Goal: Transaction & Acquisition: Purchase product/service

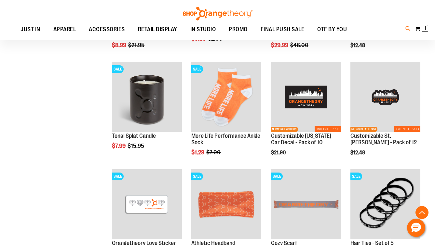
scroll to position [2408, 0]
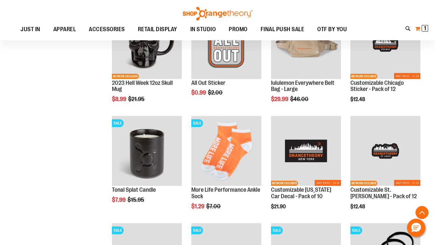
click at [416, 29] on button "My Cart 1 1 items" at bounding box center [422, 28] width 14 height 10
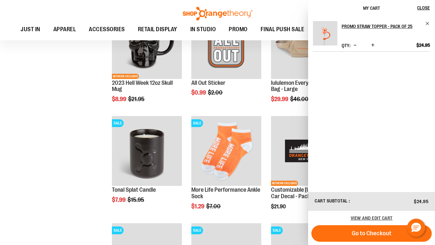
click at [327, 32] on img "Product" at bounding box center [325, 33] width 24 height 24
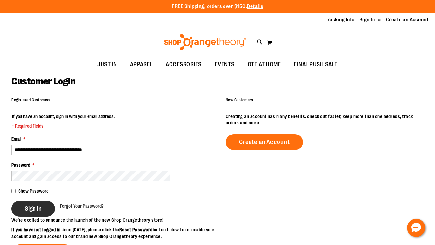
click at [37, 208] on span "Sign In" at bounding box center [33, 208] width 17 height 7
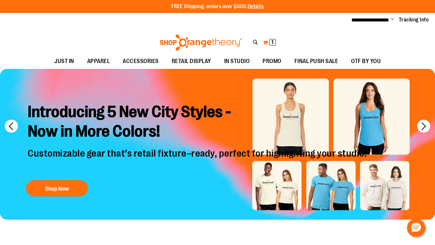
type input "**********"
click at [269, 42] on button "My Cart 1 1 items" at bounding box center [269, 42] width 14 height 10
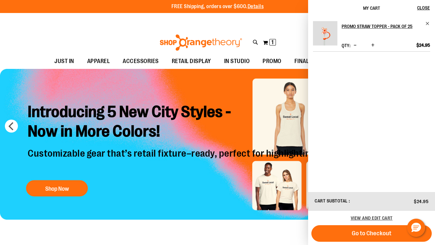
click at [329, 32] on img "Product" at bounding box center [325, 33] width 24 height 24
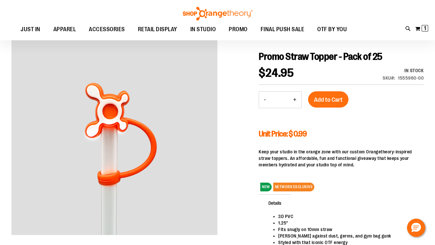
scroll to position [60, 0]
